Goal: Find specific page/section: Find specific page/section

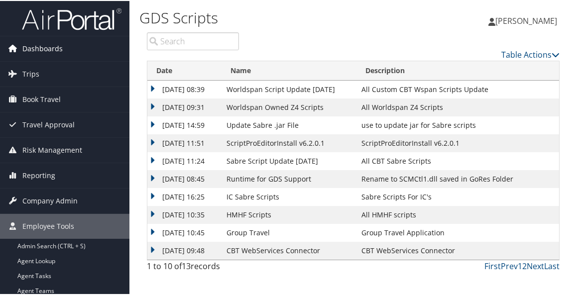
click at [55, 50] on span "Dashboards" at bounding box center [42, 47] width 40 height 25
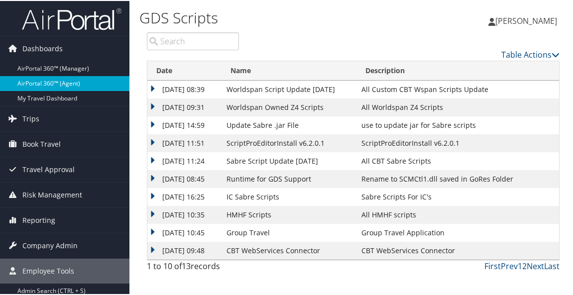
click at [50, 83] on link "AirPortal 360™ (Agent)" at bounding box center [64, 82] width 129 height 15
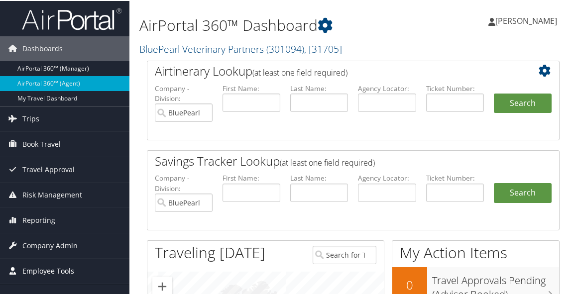
click at [49, 267] on span "Employee Tools" at bounding box center [48, 270] width 52 height 25
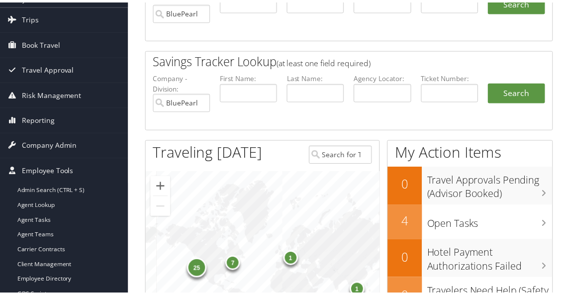
scroll to position [199, 0]
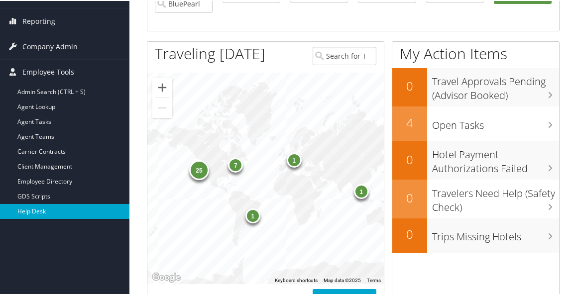
click at [53, 208] on link "Help Desk" at bounding box center [64, 210] width 129 height 15
